Goal: Check status: Check status

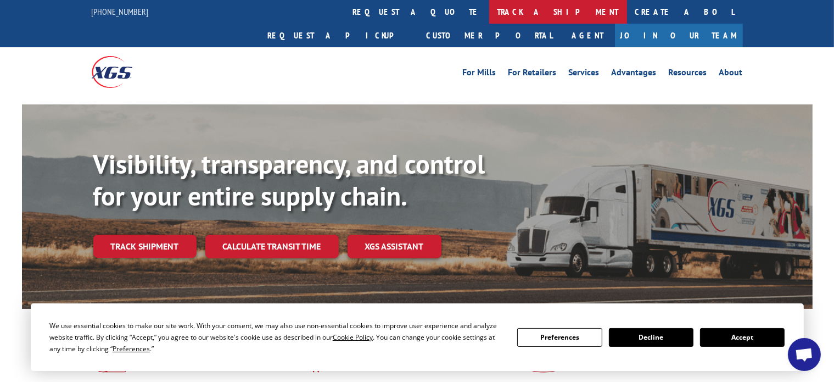
click at [489, 12] on link "track a shipment" at bounding box center [558, 12] width 138 height 24
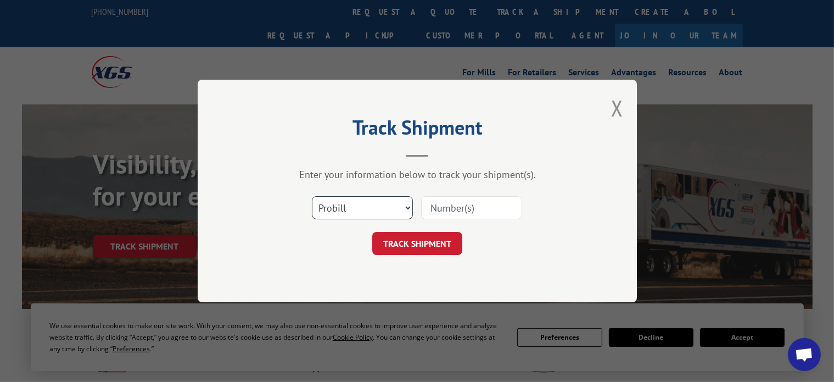
click at [354, 215] on select "Select category... Probill BOL PO" at bounding box center [362, 207] width 101 height 23
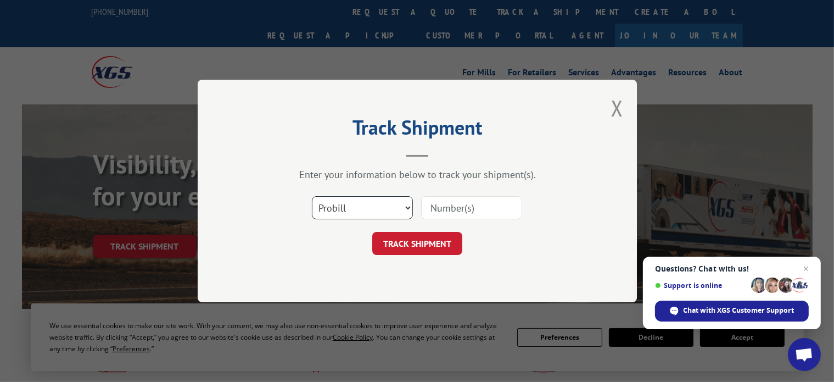
select select "bol"
click at [312, 196] on select "Select category... Probill BOL PO" at bounding box center [362, 207] width 101 height 23
click at [459, 206] on input at bounding box center [471, 207] width 101 height 23
paste input "3373471"
type input "3373471"
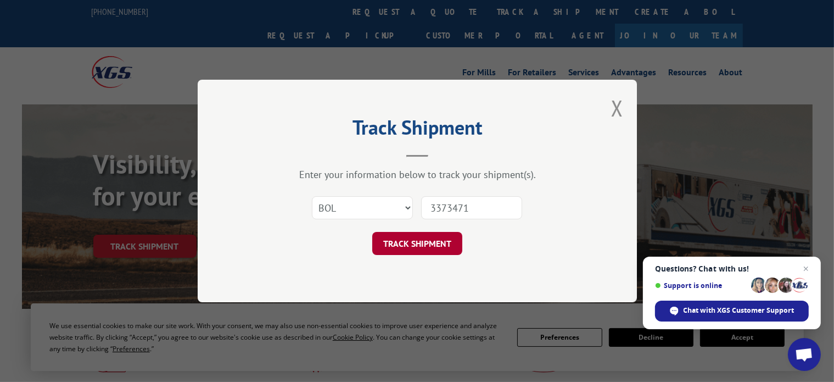
click at [414, 243] on button "TRACK SHIPMENT" at bounding box center [417, 243] width 90 height 23
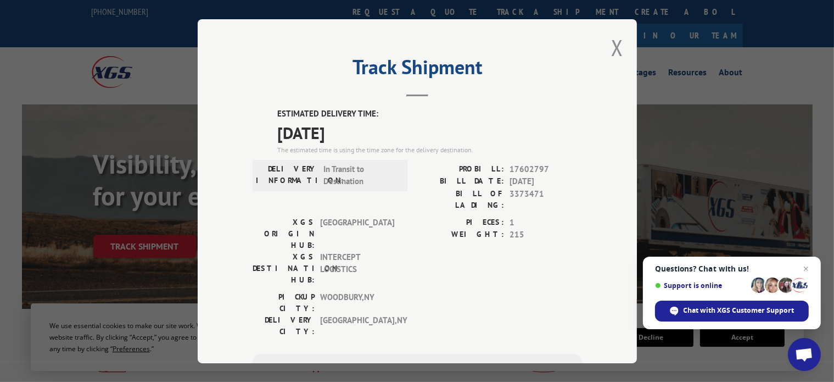
click at [620, 41] on div "Track Shipment ESTIMATED DELIVERY TIME: [DATE] The estimated time is using the …" at bounding box center [417, 191] width 439 height 344
click at [615, 44] on button "Close modal" at bounding box center [617, 47] width 12 height 29
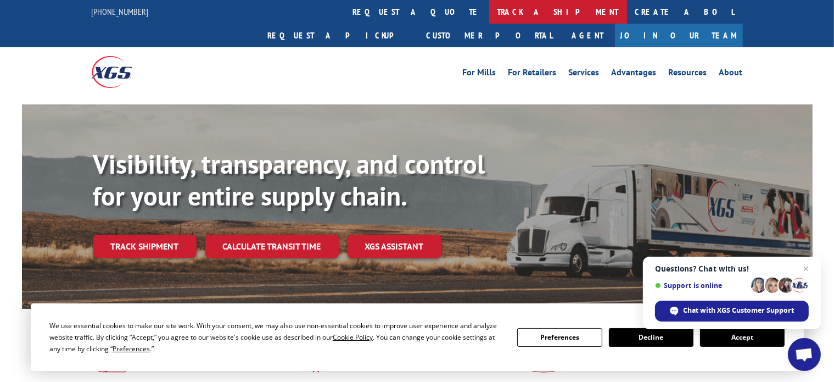
click at [489, 10] on link "track a shipment" at bounding box center [558, 12] width 138 height 24
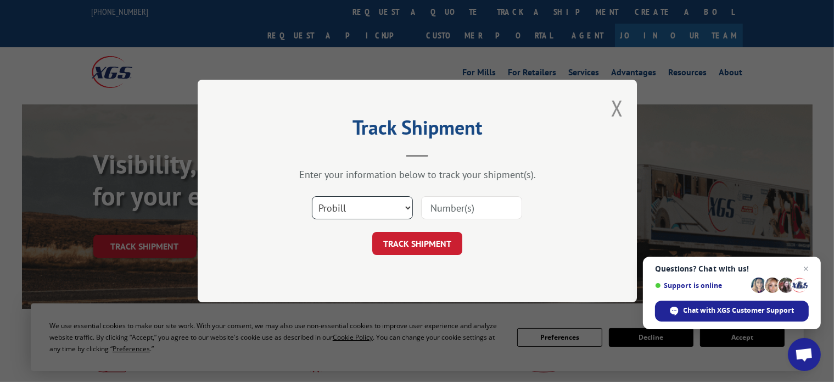
click at [354, 203] on select "Select category... Probill BOL PO" at bounding box center [362, 207] width 101 height 23
select select "bol"
click at [312, 196] on select "Select category... Probill BOL PO" at bounding box center [362, 207] width 101 height 23
click at [446, 204] on input at bounding box center [471, 207] width 101 height 23
paste input "3373471"
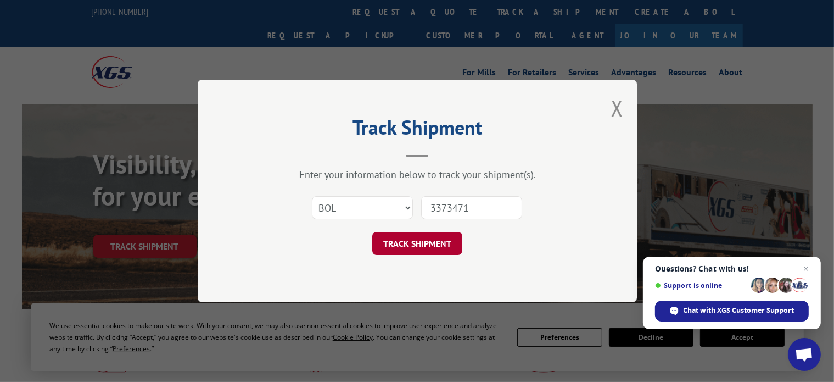
type input "3373471"
click at [399, 243] on button "TRACK SHIPMENT" at bounding box center [417, 243] width 90 height 23
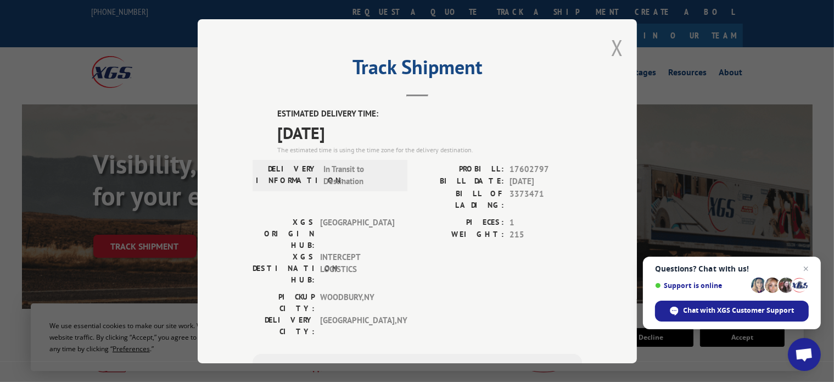
click at [614, 45] on button "Close modal" at bounding box center [617, 47] width 12 height 29
